Goal: Task Accomplishment & Management: Manage account settings

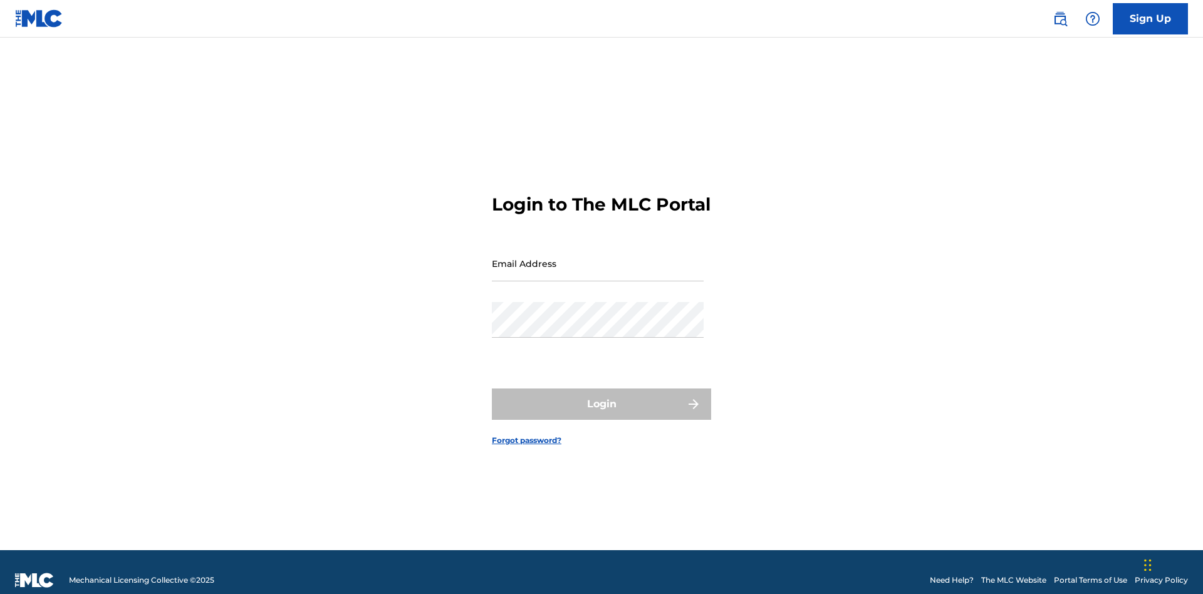
scroll to position [16, 0]
click at [598, 257] on input "Email Address" at bounding box center [598, 264] width 212 height 36
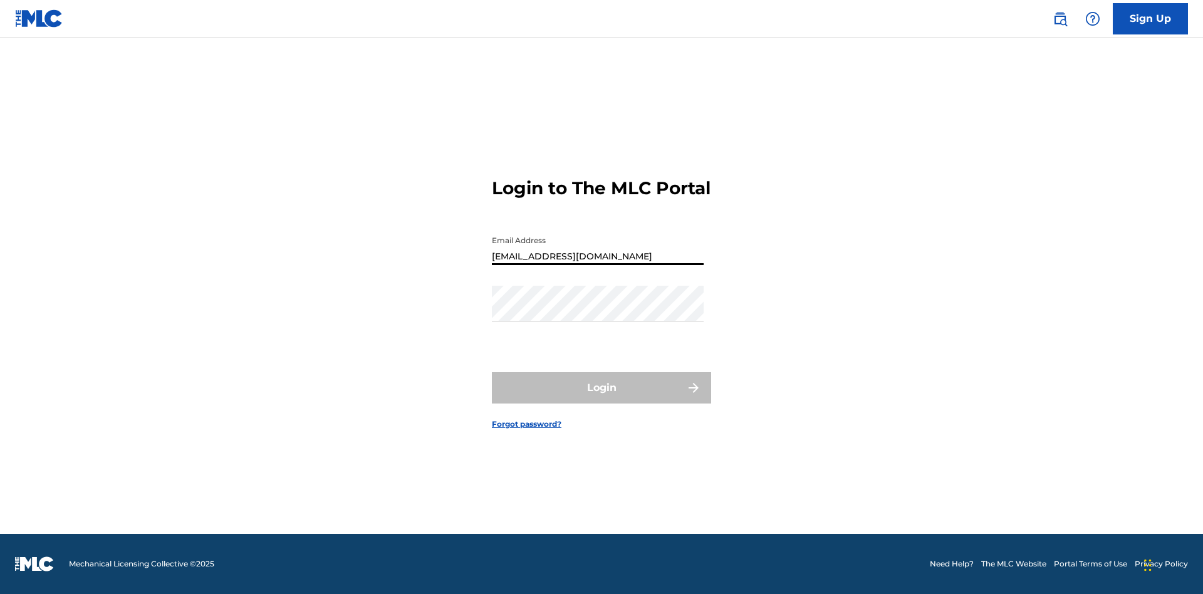
type input "[EMAIL_ADDRESS][DOMAIN_NAME]"
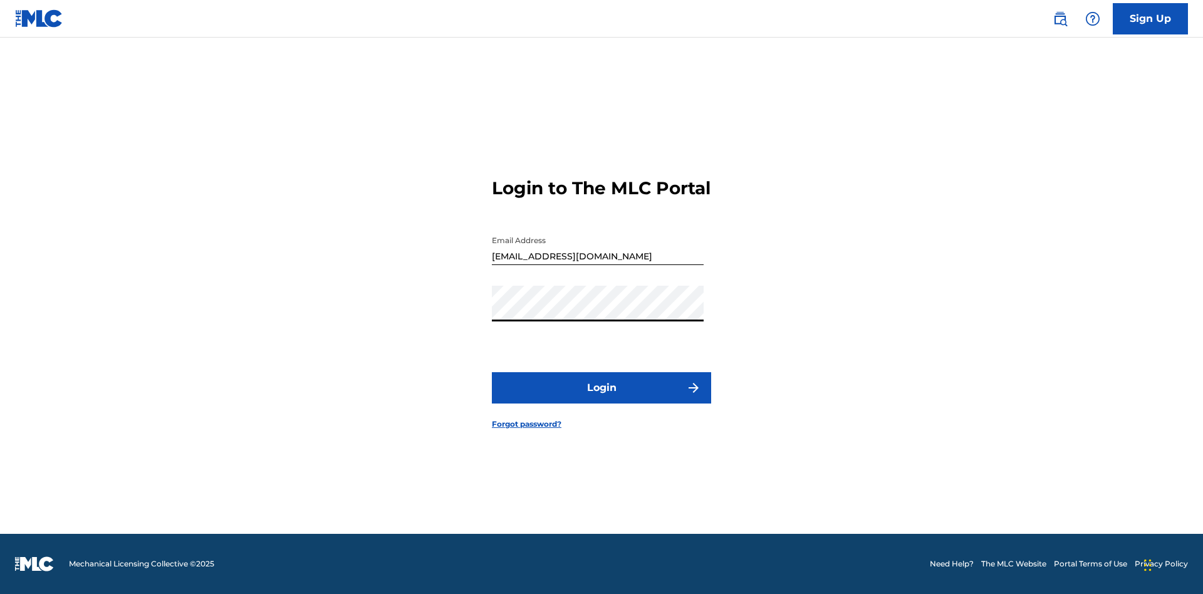
click at [601, 398] on button "Login" at bounding box center [601, 387] width 219 height 31
